Goal: Task Accomplishment & Management: Use online tool/utility

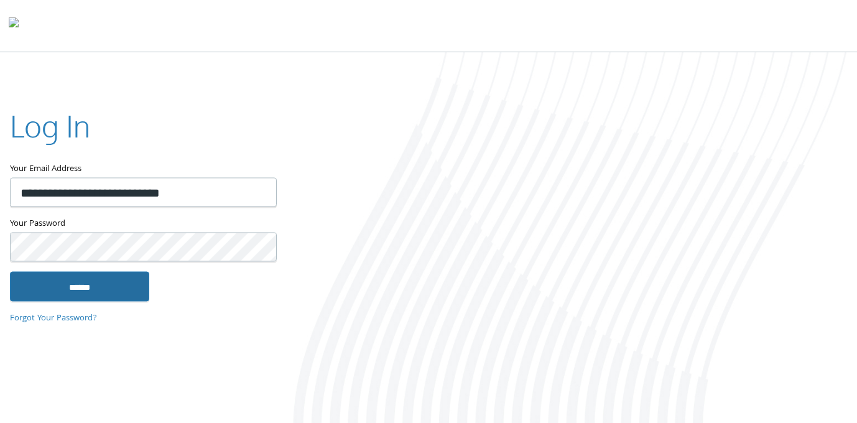
click at [75, 297] on input "******" at bounding box center [79, 287] width 139 height 30
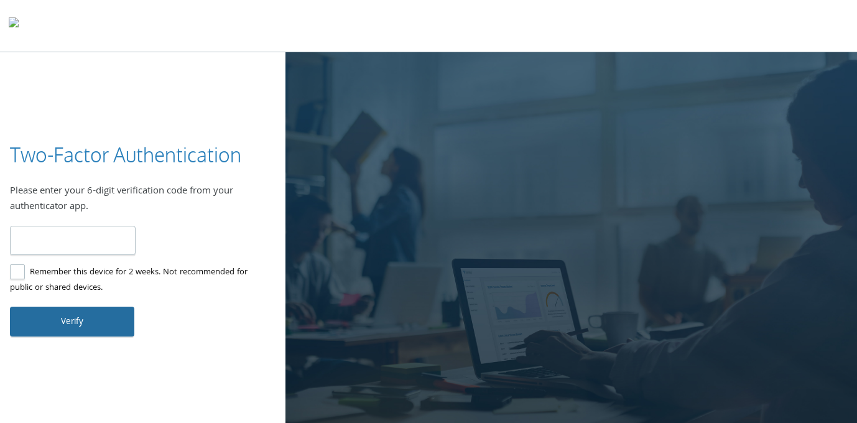
type input "******"
click at [76, 317] on button "Verify" at bounding box center [72, 322] width 124 height 30
